Goal: Register for event/course

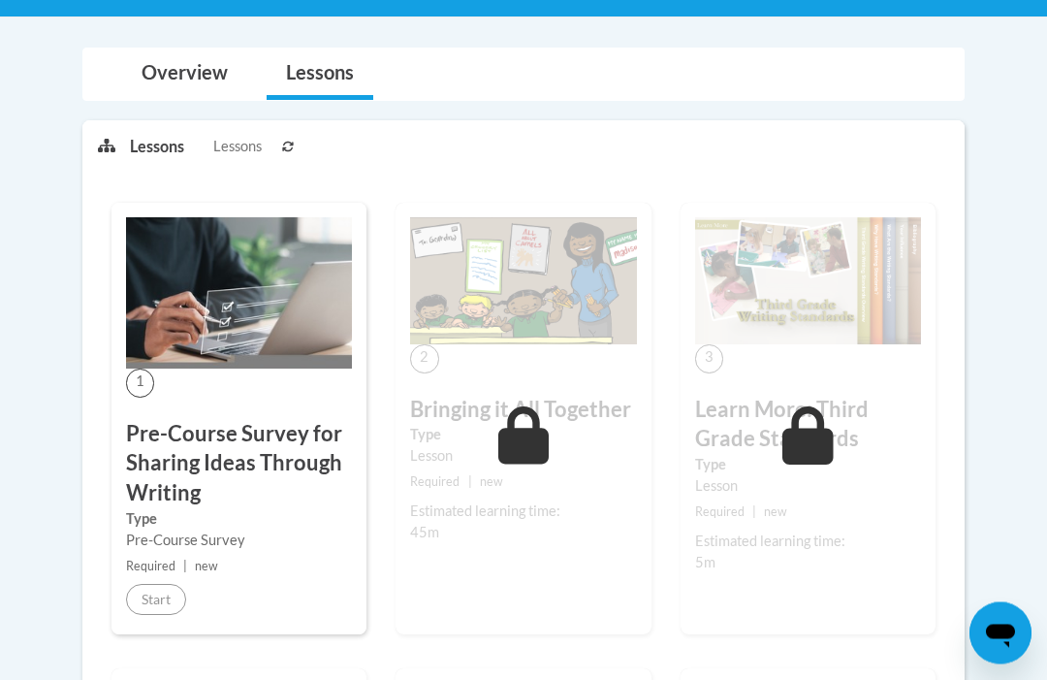
scroll to position [387, 0]
click at [577, 529] on div "Estimated learning time: 45m" at bounding box center [523, 521] width 226 height 43
click at [583, 480] on small "Required | new" at bounding box center [523, 481] width 226 height 21
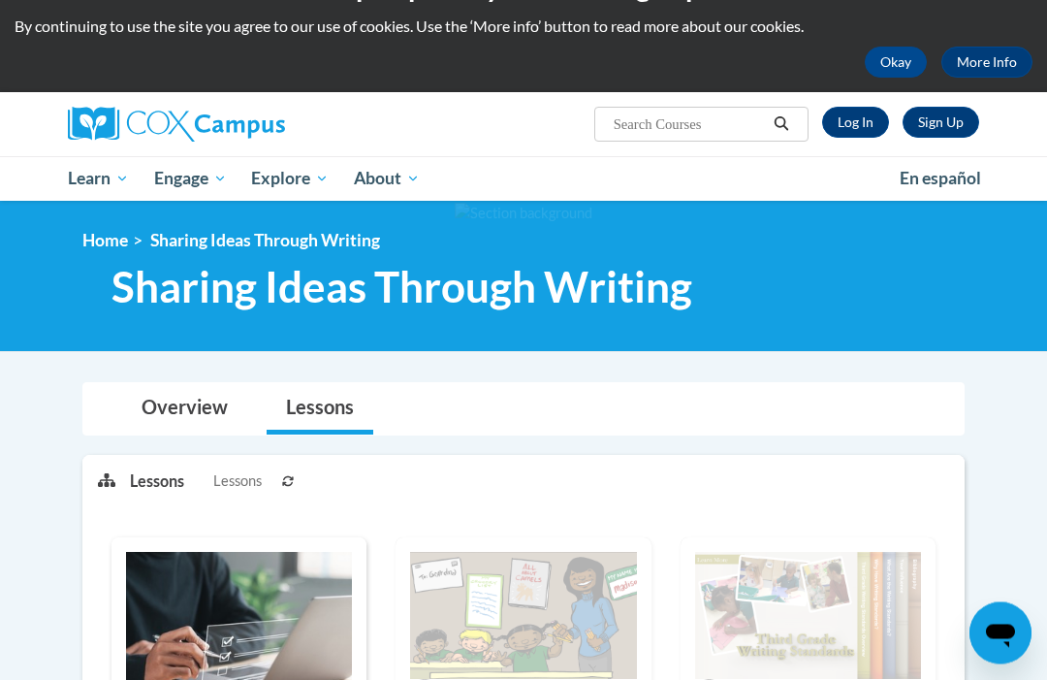
scroll to position [0, 0]
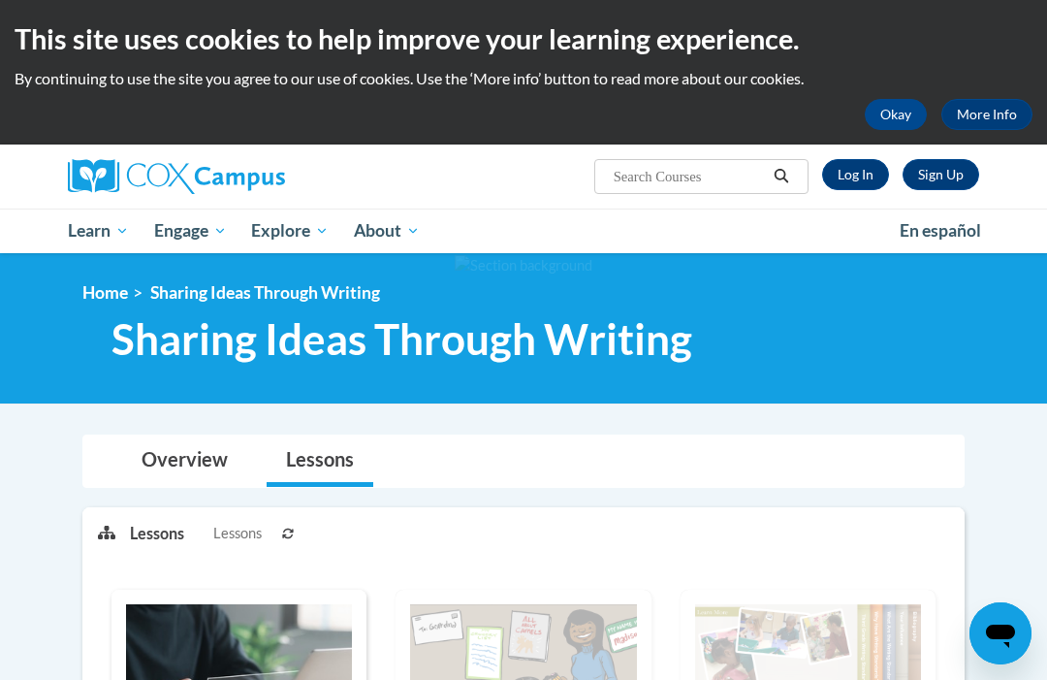
click at [0, 0] on span "Early Care and Learning" at bounding box center [0, 0] width 0 height 0
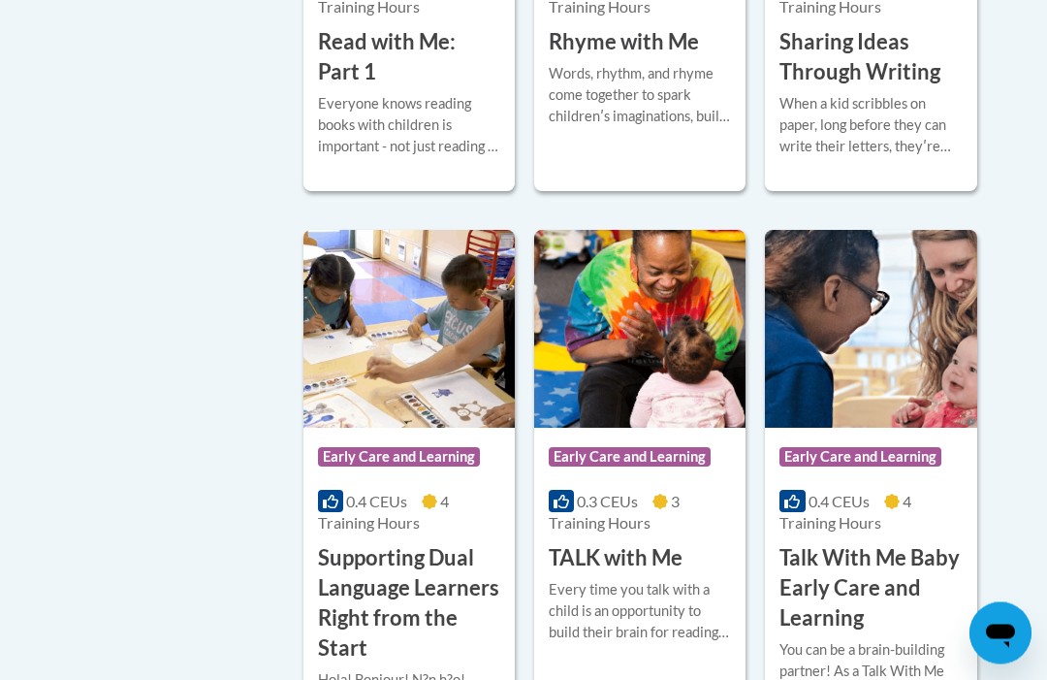
scroll to position [2869, 0]
click at [912, 87] on h3 "Sharing Ideas Through Writing" at bounding box center [870, 57] width 182 height 60
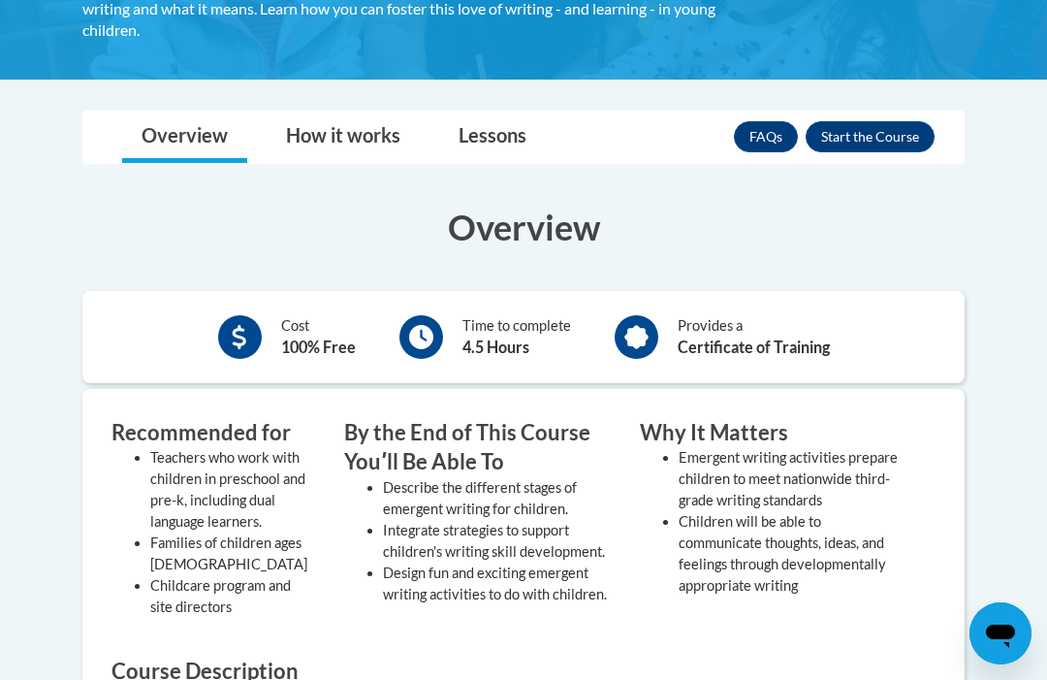
scroll to position [426, 0]
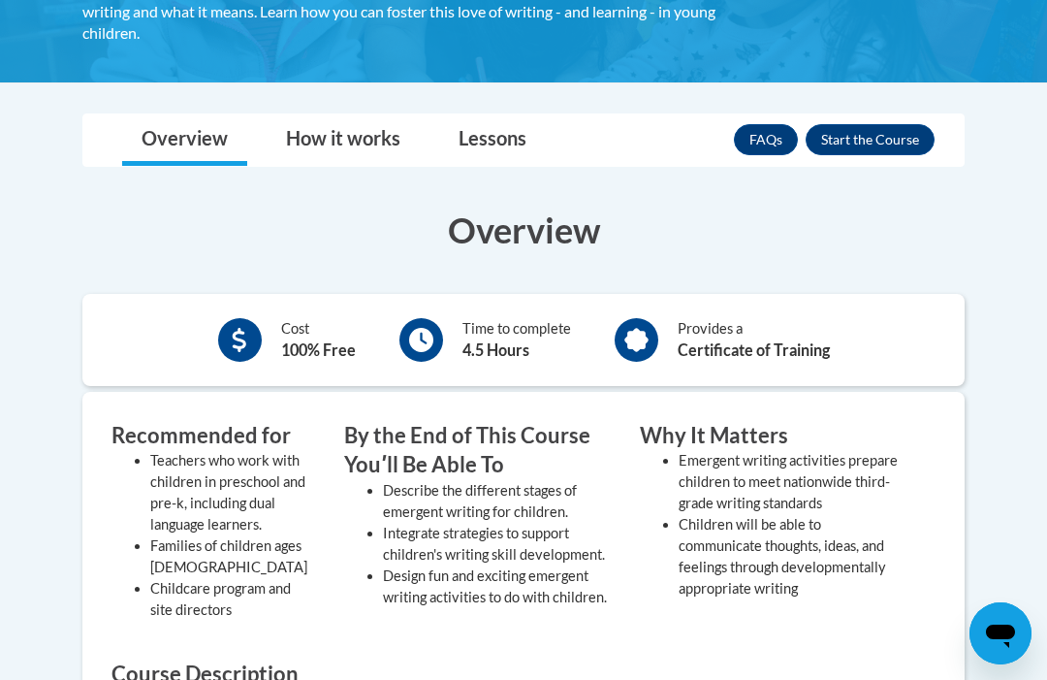
click at [879, 151] on button "Enroll" at bounding box center [870, 139] width 129 height 31
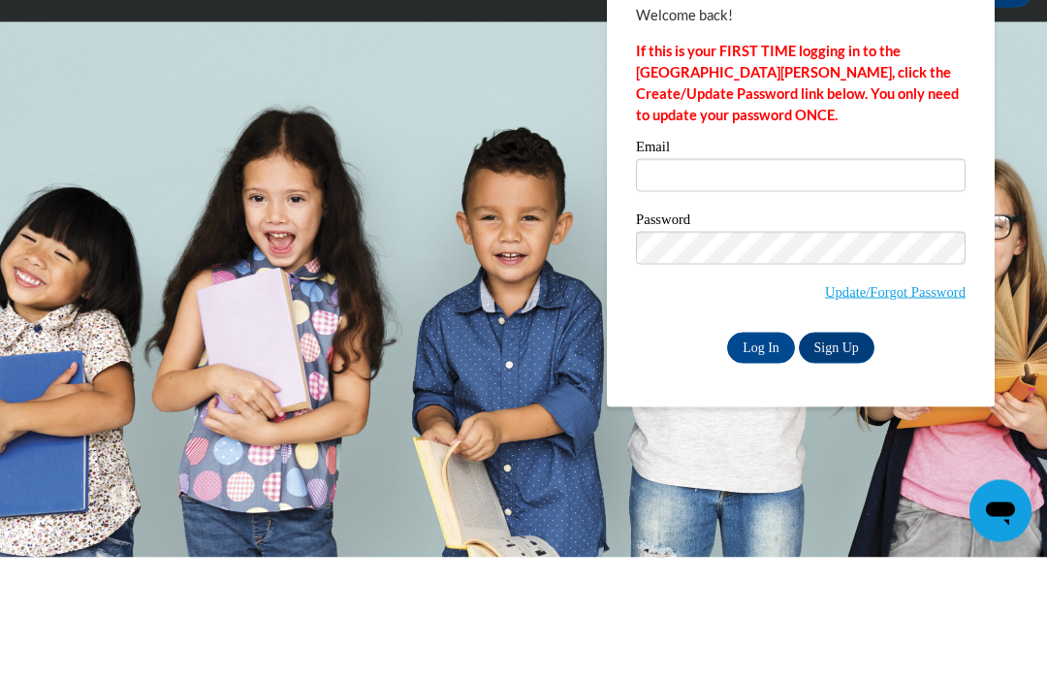
click at [765, 455] on input "Log In" at bounding box center [761, 470] width 68 height 31
type input "tsinz@durand.k12.wi.us"
click at [761, 455] on input "Log In" at bounding box center [761, 470] width 68 height 31
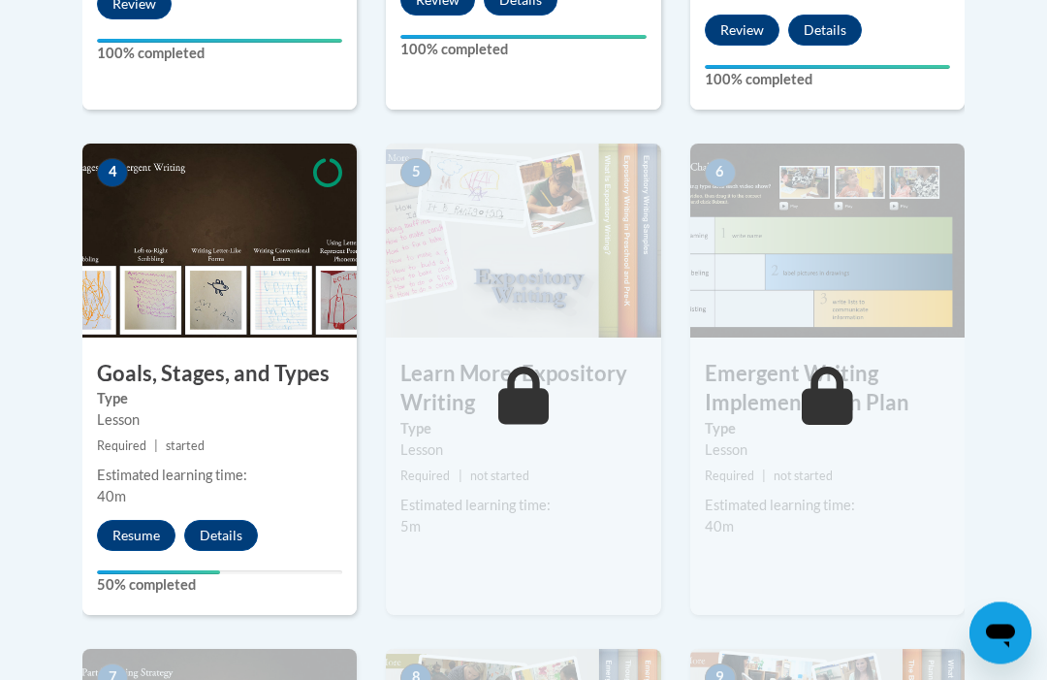
scroll to position [1043, 0]
click at [137, 529] on button "Resume" at bounding box center [136, 535] width 79 height 31
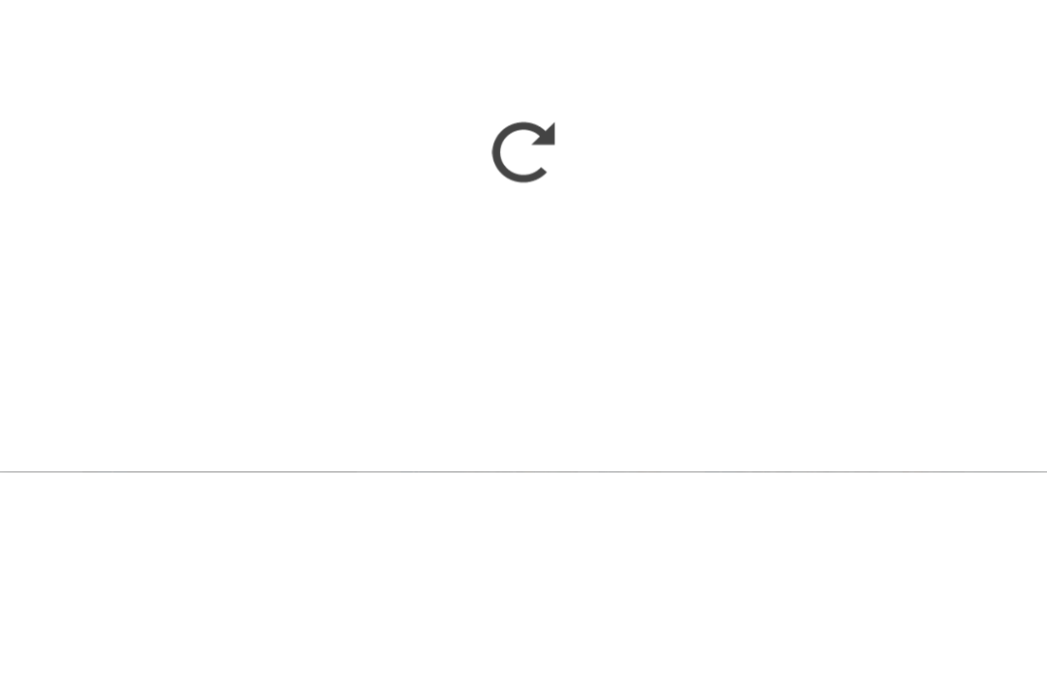
scroll to position [1250, 0]
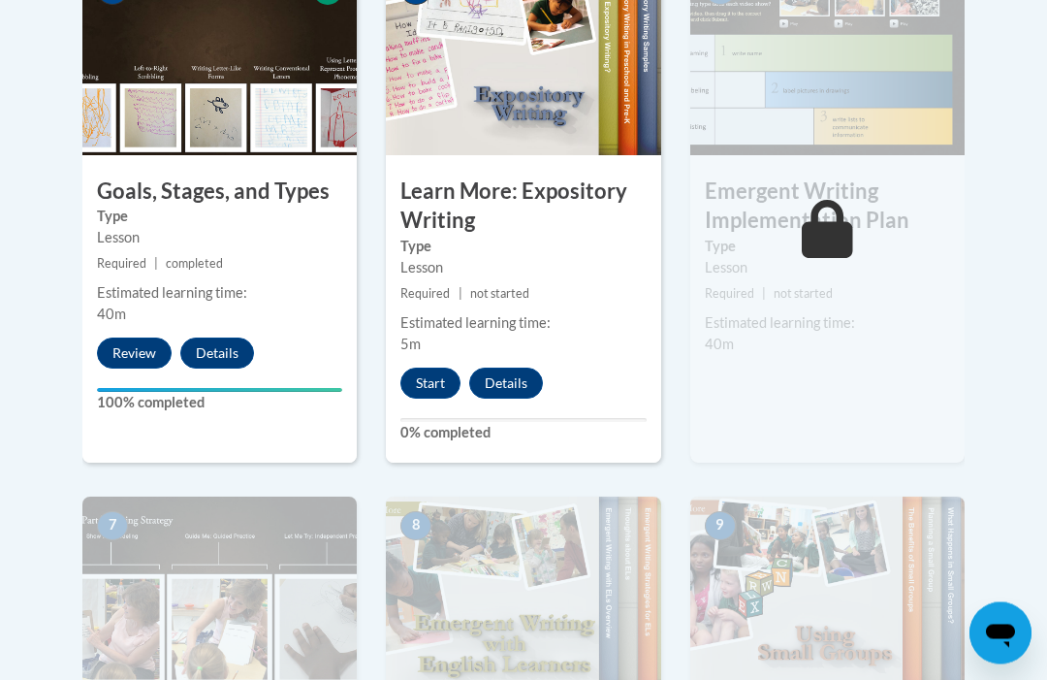
scroll to position [1226, 0]
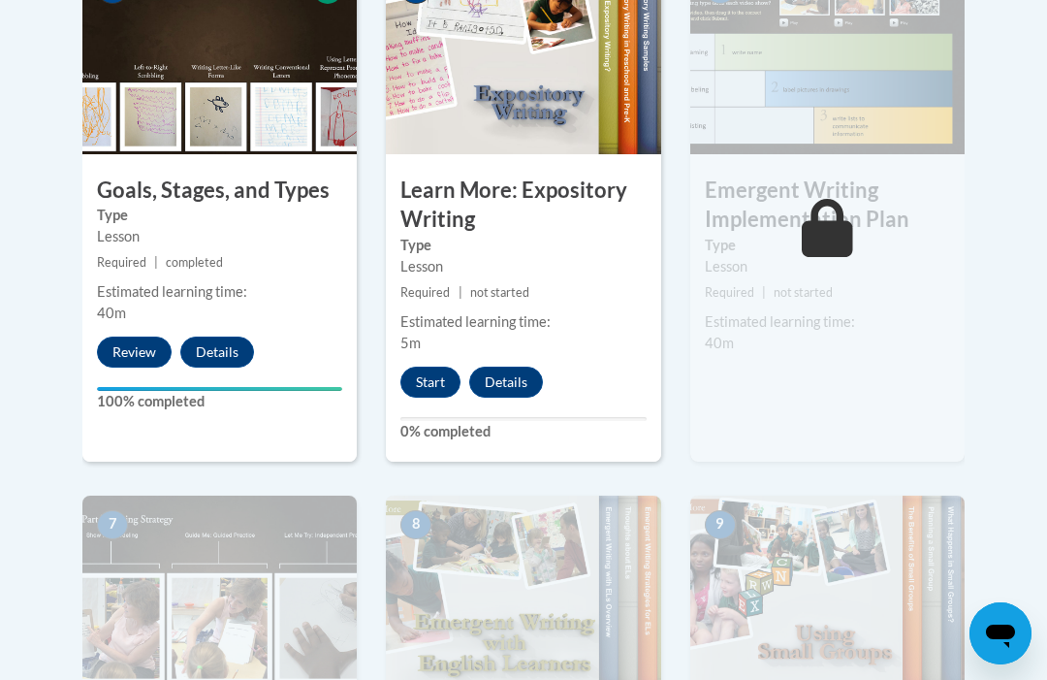
click at [432, 371] on button "Start" at bounding box center [430, 381] width 60 height 31
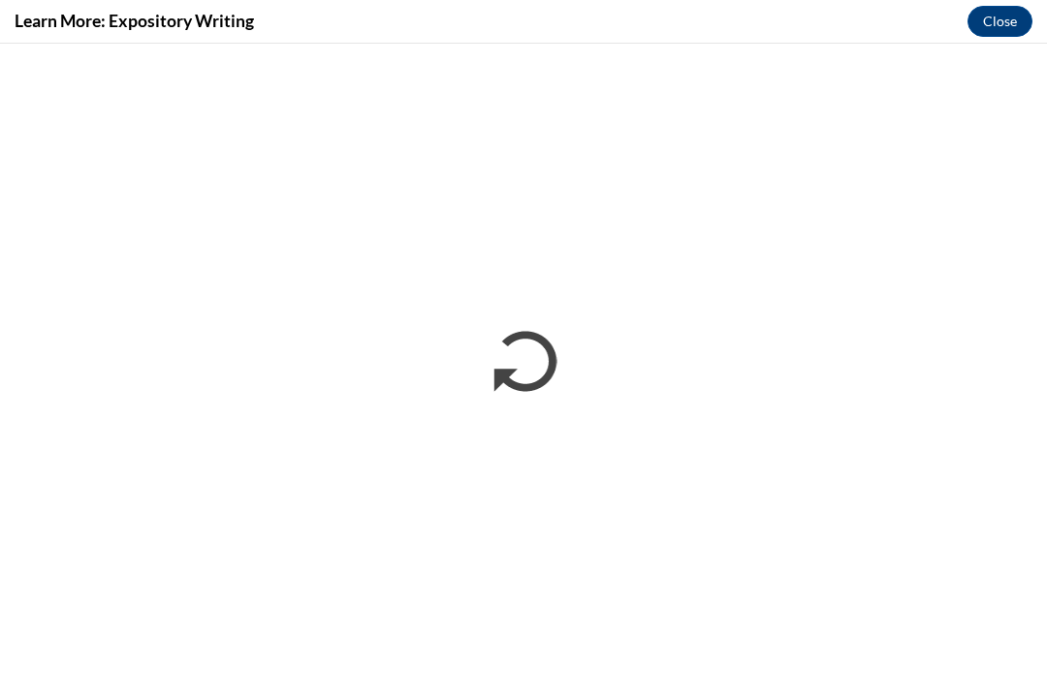
scroll to position [0, 0]
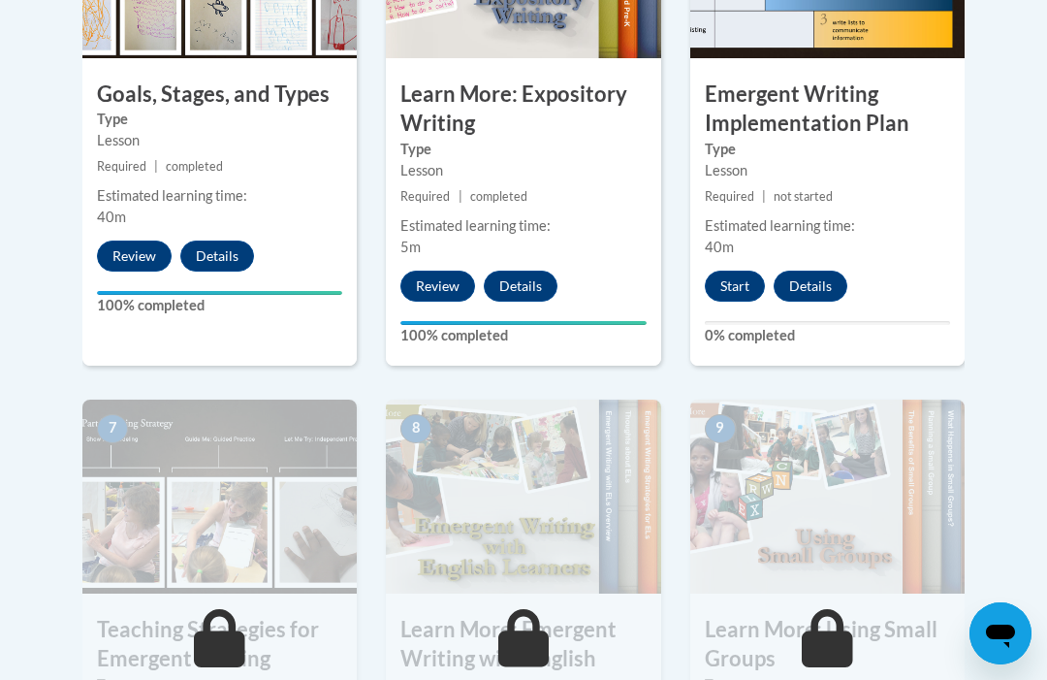
scroll to position [1320, 0]
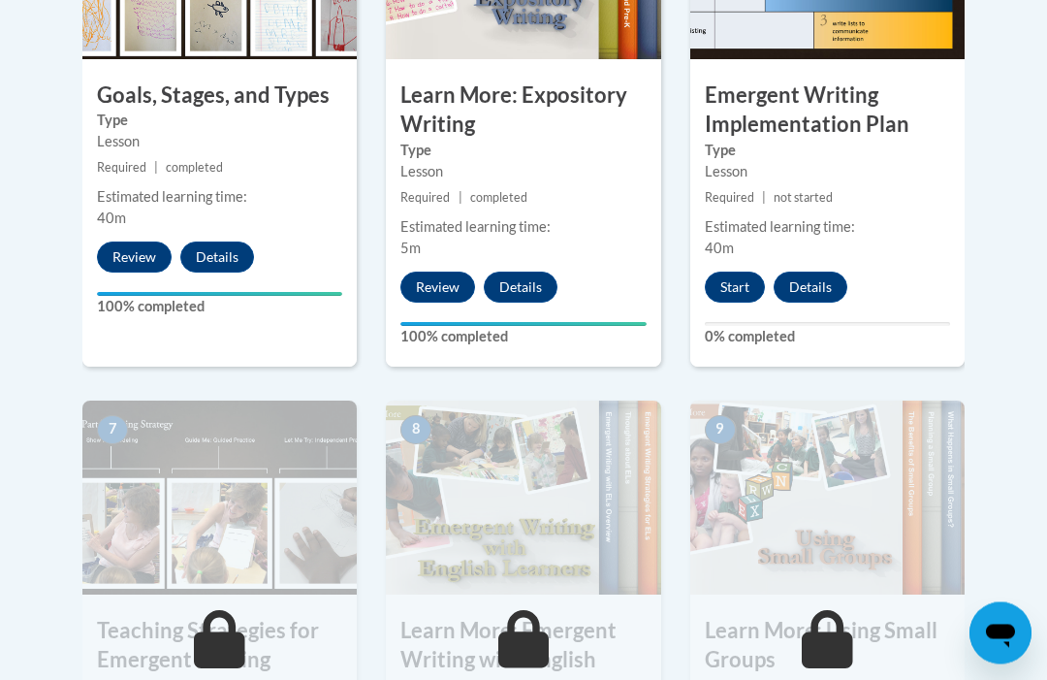
click at [740, 287] on button "Start" at bounding box center [735, 287] width 60 height 31
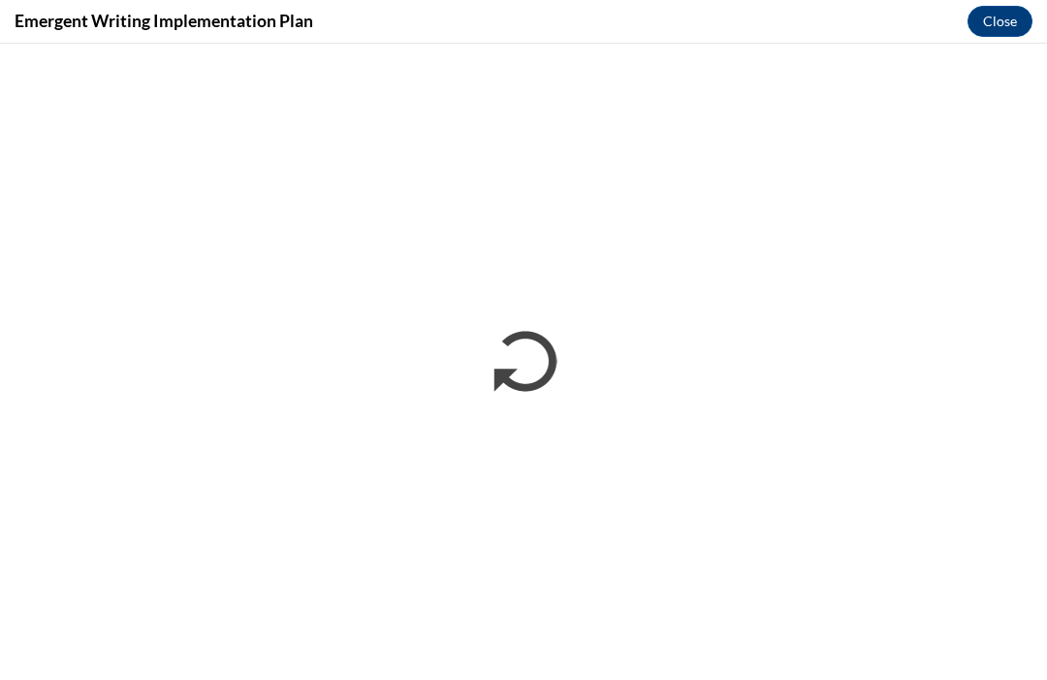
scroll to position [0, 0]
